Goal: Understand process/instructions: Learn how to perform a task or action

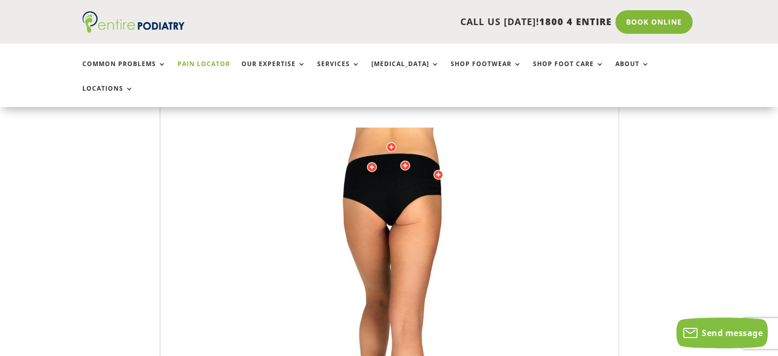
scroll to position [125, 0]
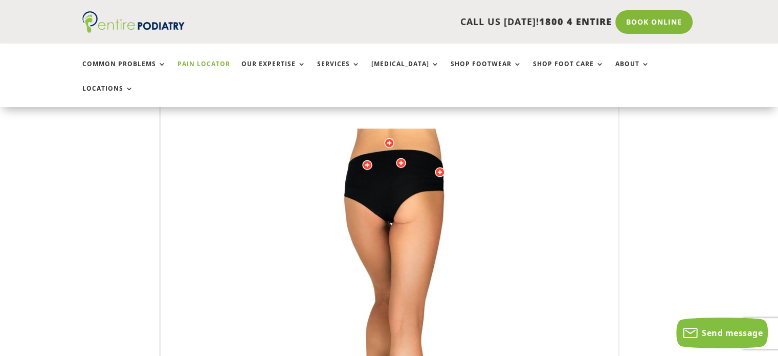
click at [238, 207] on div "Licensed to [PERSON_NAME] Arts & Media Powered by WebRotate 360 ©" at bounding box center [389, 333] width 457 height 507
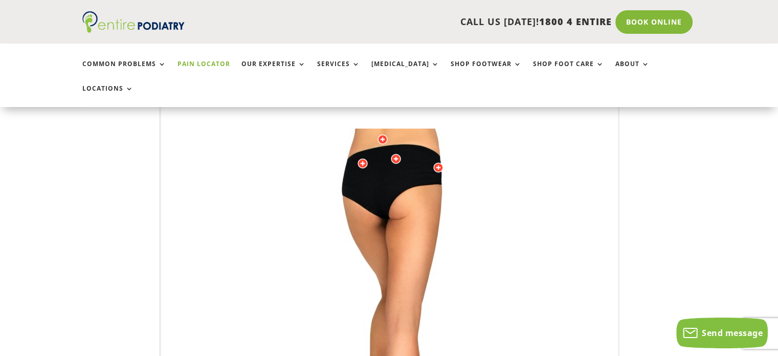
click at [282, 206] on img at bounding box center [390, 332] width 282 height 409
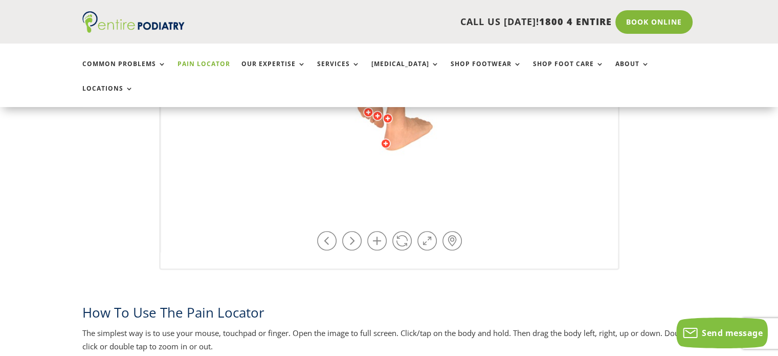
scroll to position [456, 0]
click at [397, 233] on link at bounding box center [401, 242] width 19 height 19
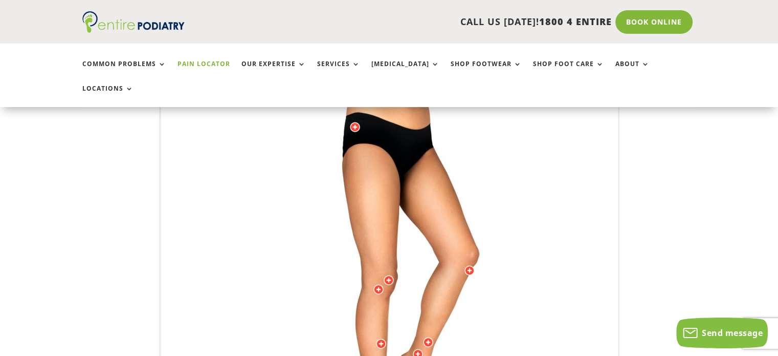
scroll to position [172, 0]
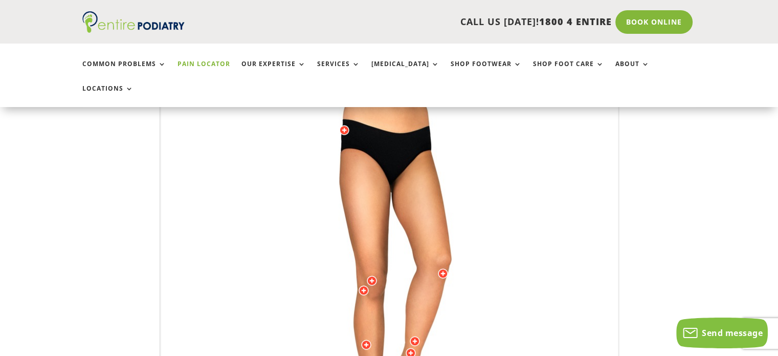
click at [503, 170] on img at bounding box center [390, 285] width 282 height 409
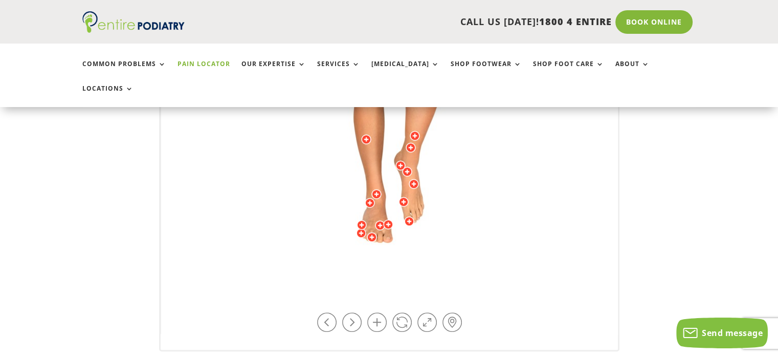
scroll to position [378, 0]
click at [349, 312] on link at bounding box center [351, 321] width 19 height 19
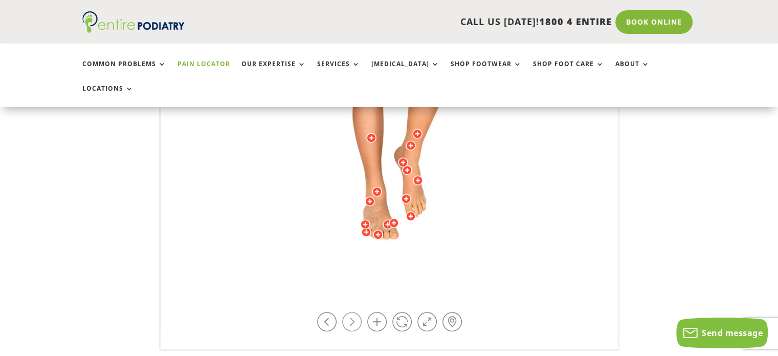
click at [351, 312] on link at bounding box center [351, 321] width 19 height 19
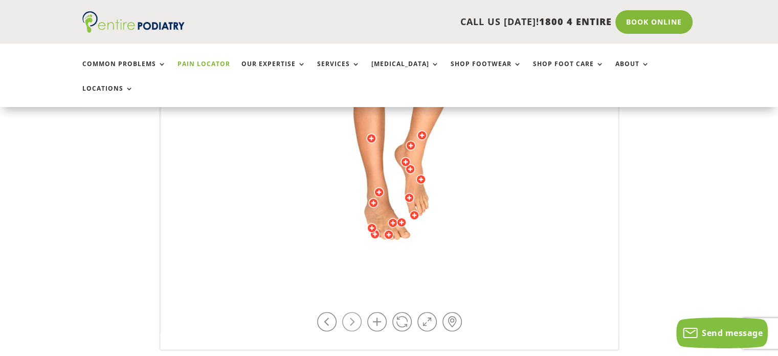
click at [351, 312] on link at bounding box center [351, 321] width 19 height 19
click at [326, 312] on link at bounding box center [326, 321] width 19 height 19
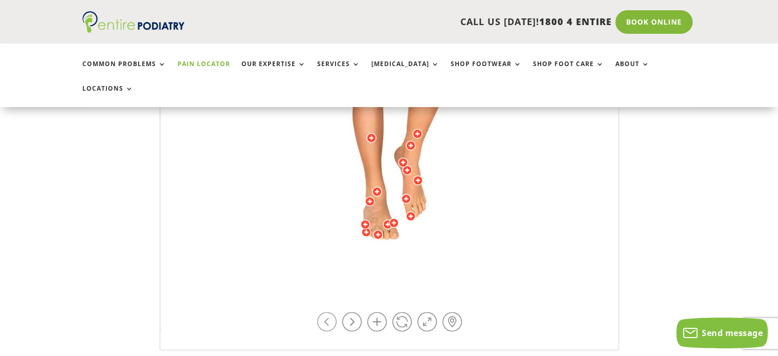
click at [326, 312] on link at bounding box center [326, 321] width 19 height 19
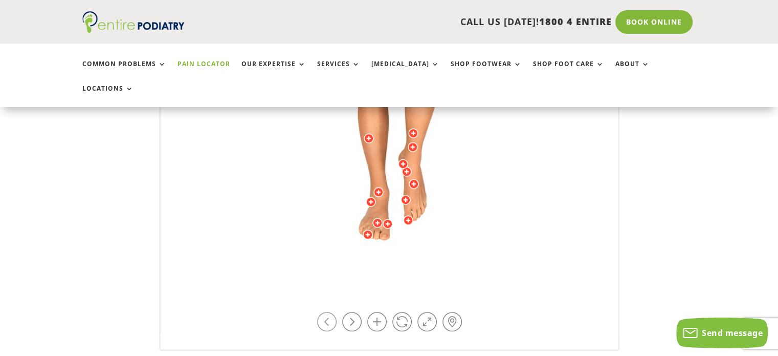
click at [326, 312] on link at bounding box center [326, 321] width 19 height 19
click at [379, 312] on link at bounding box center [376, 321] width 19 height 19
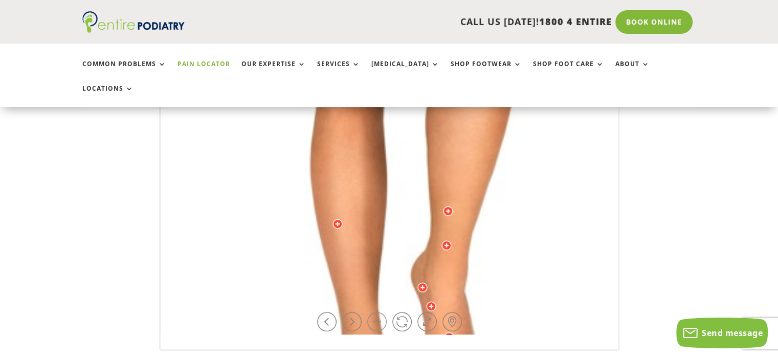
click at [379, 312] on link at bounding box center [376, 321] width 19 height 19
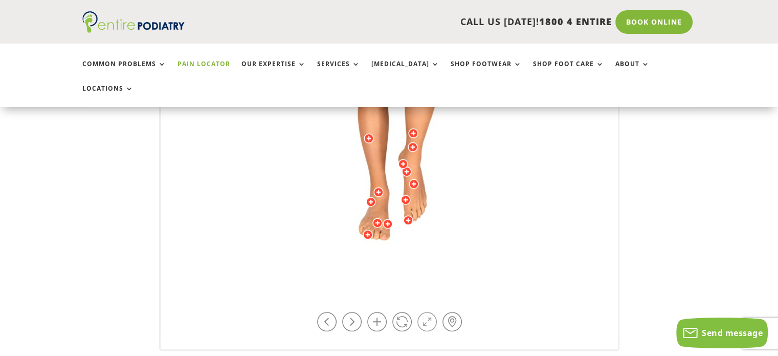
click at [431, 312] on link at bounding box center [427, 321] width 19 height 19
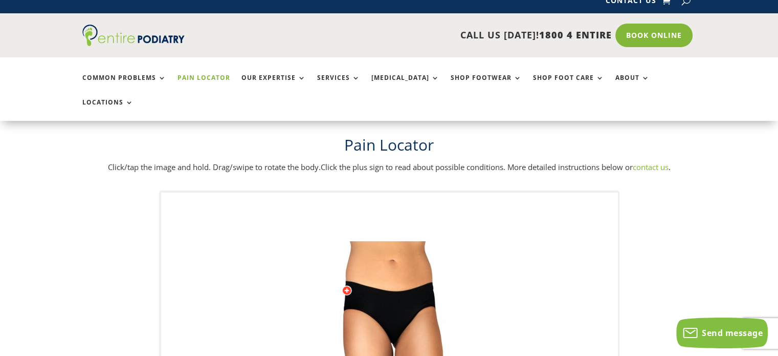
scroll to position [11, 0]
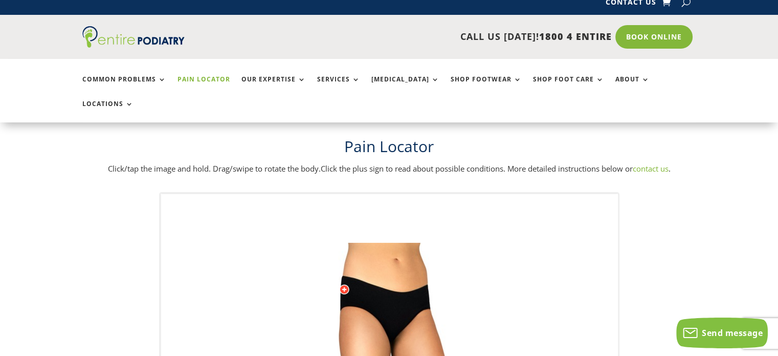
drag, startPoint x: 353, startPoint y: 253, endPoint x: 225, endPoint y: 295, distance: 134.0
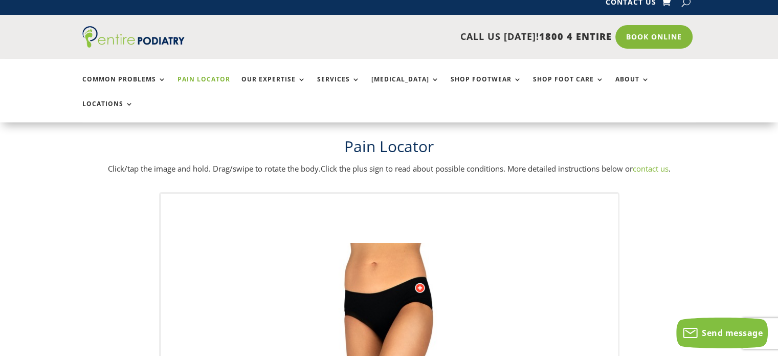
drag, startPoint x: 411, startPoint y: 252, endPoint x: 411, endPoint y: 337, distance: 84.4
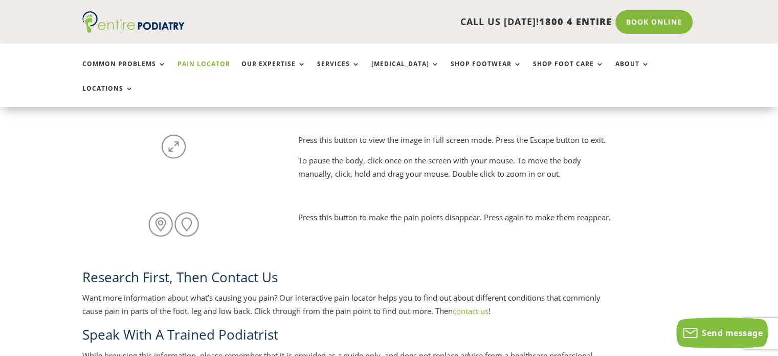
scroll to position [913, 0]
